Goal: Navigation & Orientation: Find specific page/section

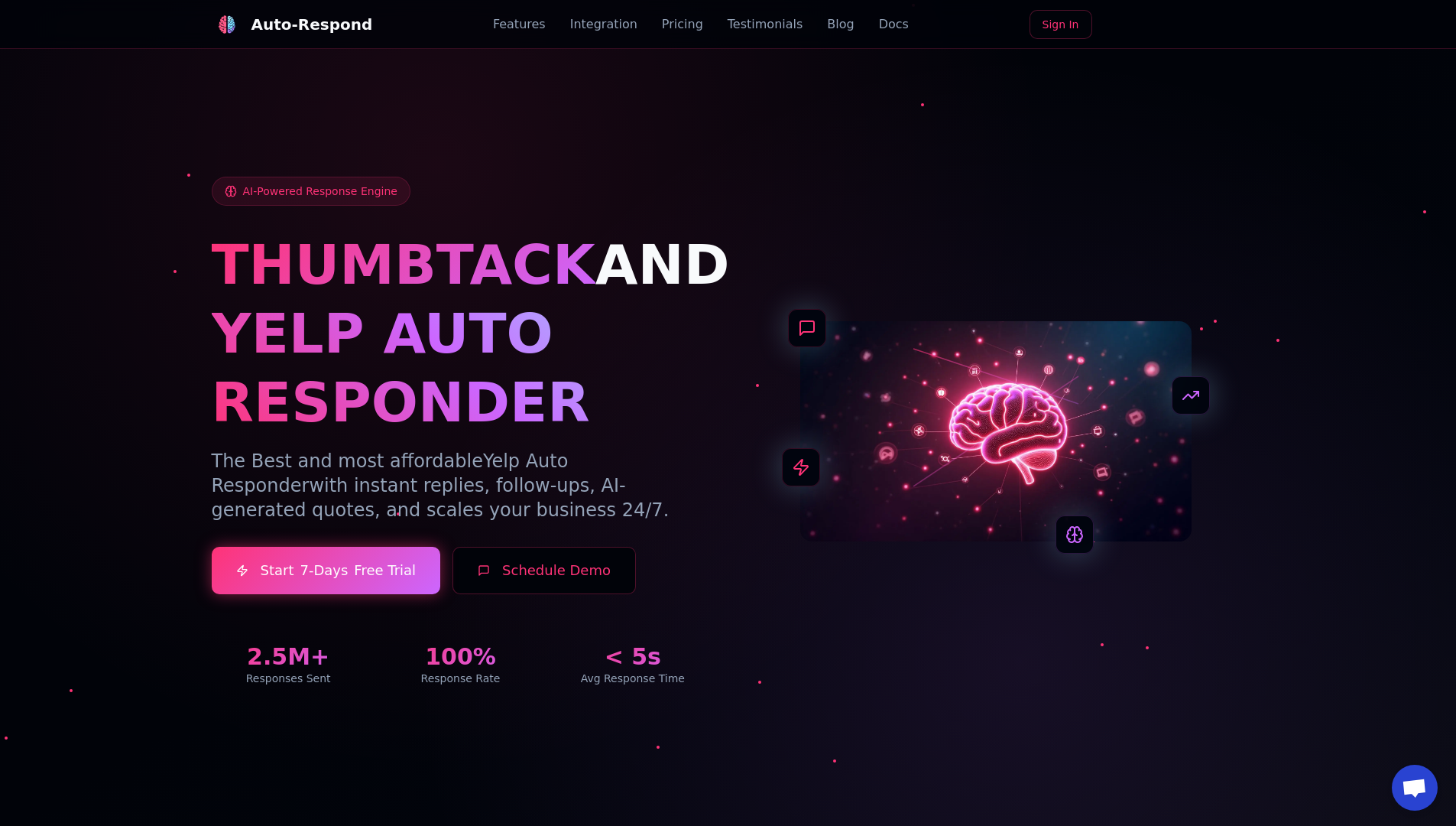
click at [827, 25] on link "Blog" at bounding box center [840, 24] width 27 height 19
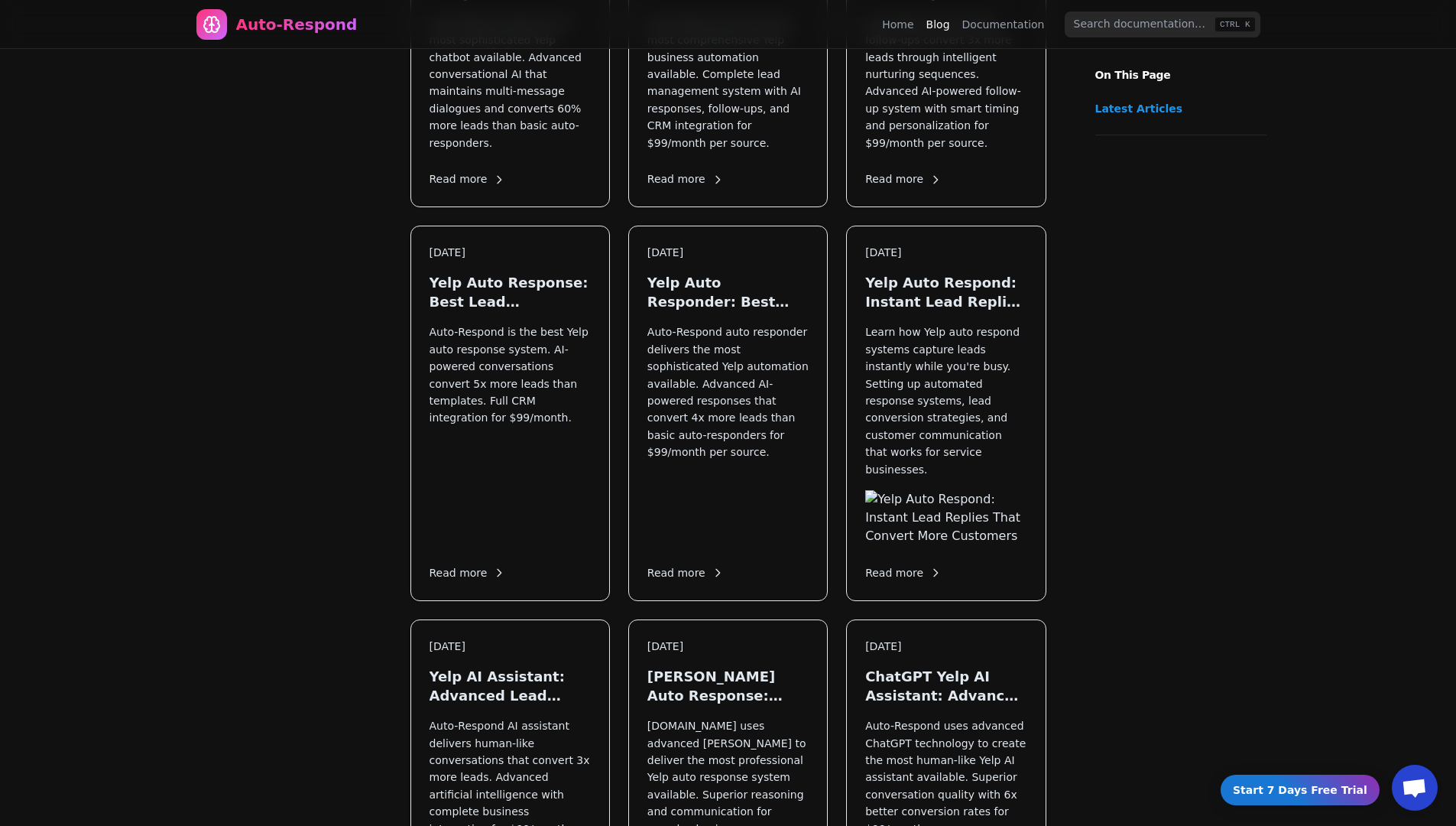
scroll to position [1703, 0]
